Goal: Information Seeking & Learning: Check status

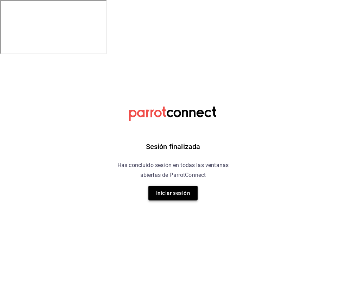
click at [182, 197] on button "Iniciar sesión" at bounding box center [172, 193] width 49 height 15
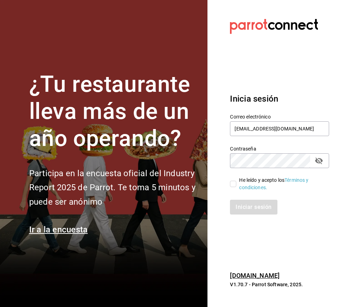
click at [230, 182] on input "He leído y acepto los Términos y condiciones." at bounding box center [233, 184] width 6 height 6
checkbox input "true"
click at [246, 206] on button "Iniciar sesión" at bounding box center [254, 207] width 48 height 15
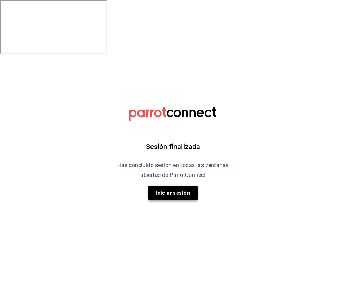
click at [175, 196] on button "Iniciar sesión" at bounding box center [172, 193] width 49 height 15
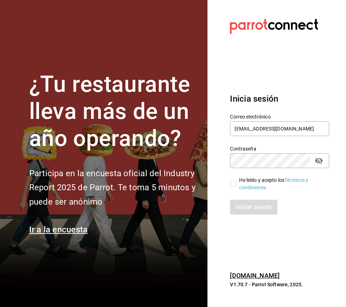
click at [235, 184] on input "He leído y acepto los Términos y condiciones." at bounding box center [233, 184] width 6 height 6
checkbox input "true"
click at [242, 200] on button "Iniciar sesión" at bounding box center [254, 207] width 48 height 15
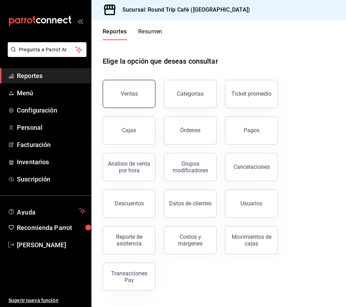
click at [134, 90] on button "Ventas" at bounding box center [129, 94] width 53 height 28
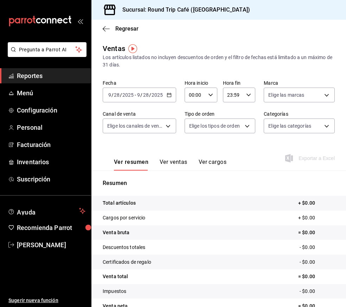
click at [170, 98] on div "2025-09-28 9 / 28 / 2025 - 2025-09-28 9 / 28 / 2025" at bounding box center [139, 95] width 73 height 15
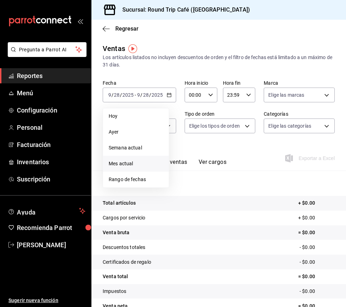
click at [134, 171] on li "Mes actual" at bounding box center [136, 164] width 66 height 16
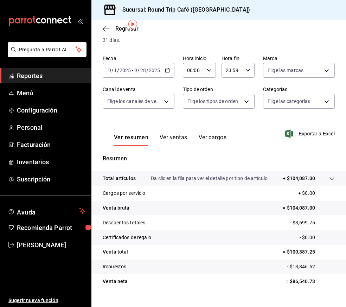
scroll to position [37, 0]
